Goal: Information Seeking & Learning: Check status

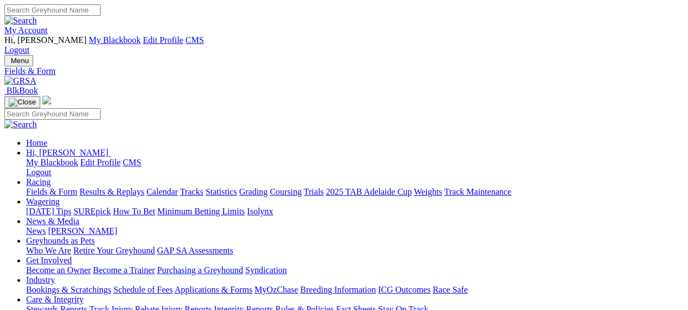
click at [121, 187] on link "Results & Replays" at bounding box center [111, 191] width 65 height 9
